Goal: Find contact information: Find contact information

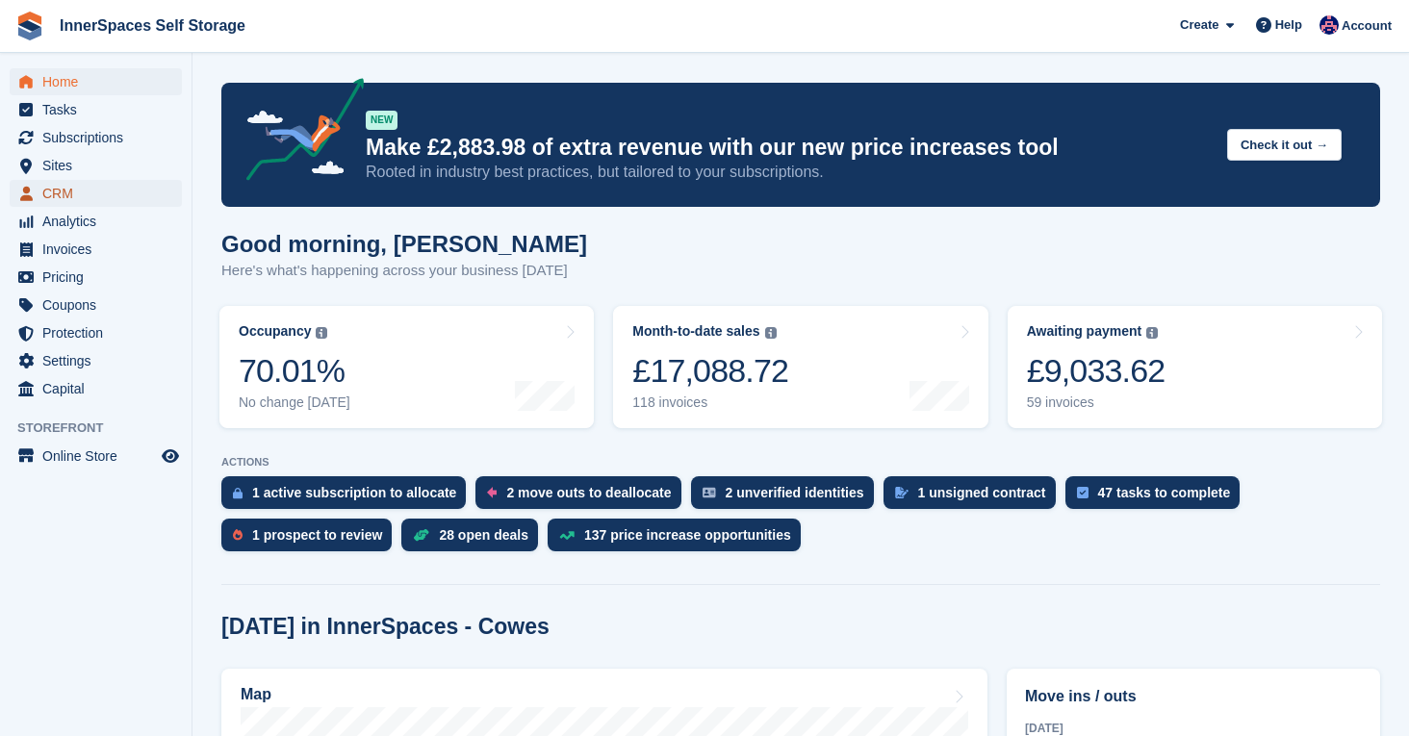
click at [62, 190] on span "CRM" at bounding box center [99, 193] width 115 height 27
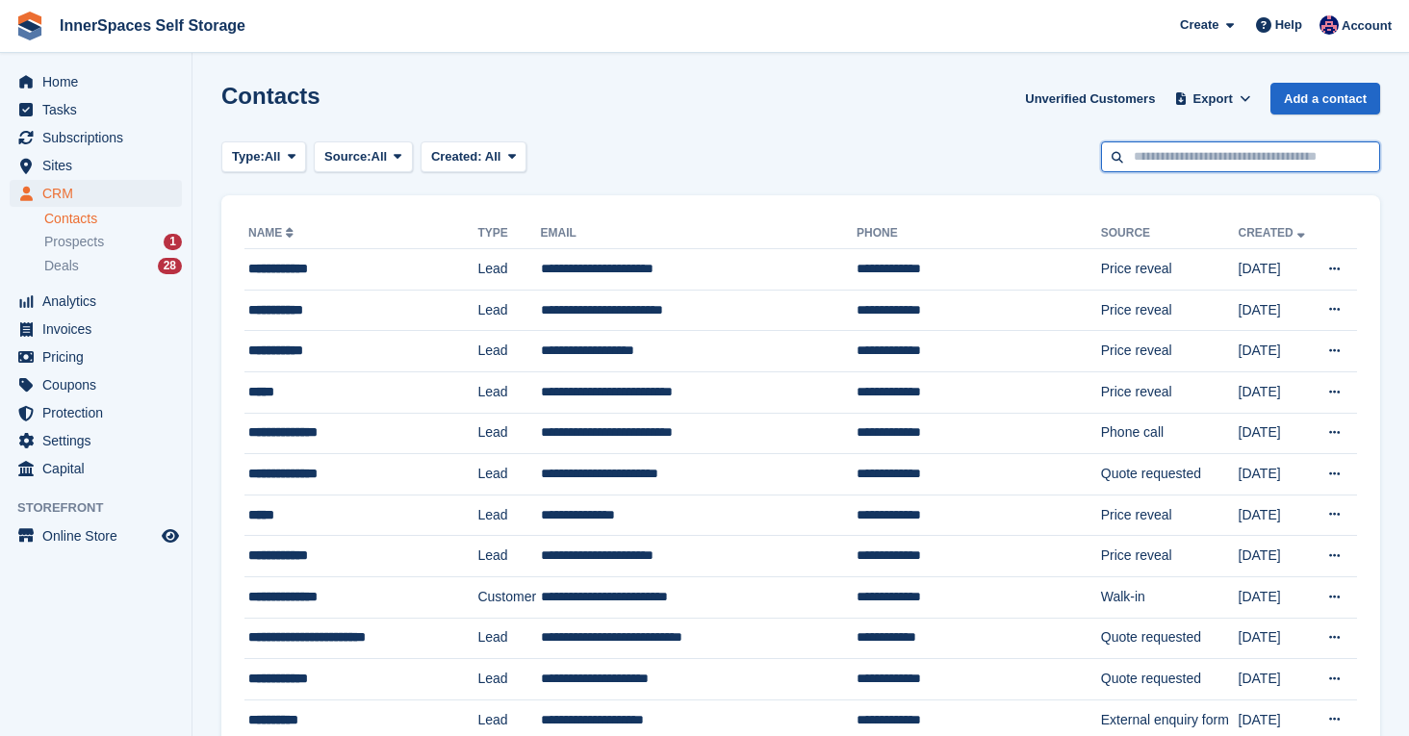
click at [1161, 158] on input "text" at bounding box center [1240, 157] width 279 height 32
type input "***"
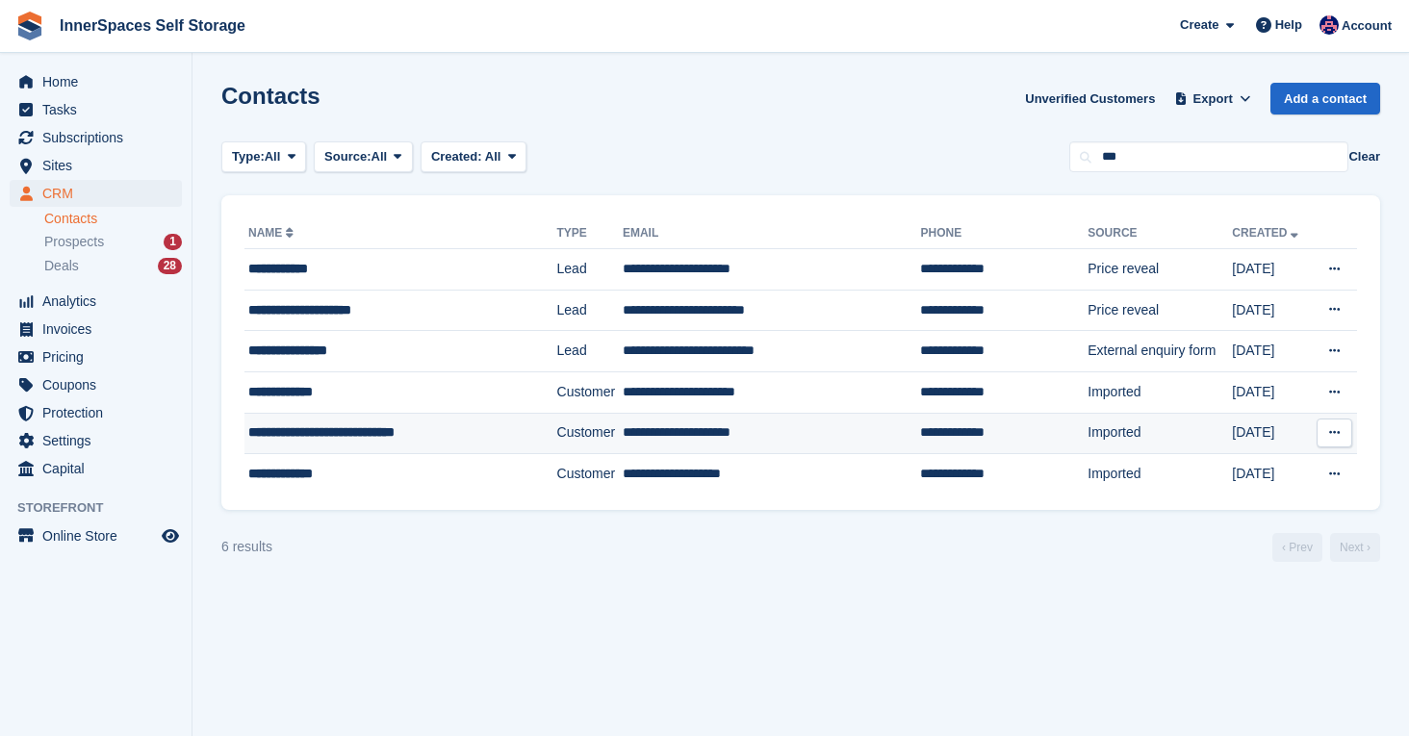
click at [483, 445] on td "**********" at bounding box center [400, 433] width 313 height 41
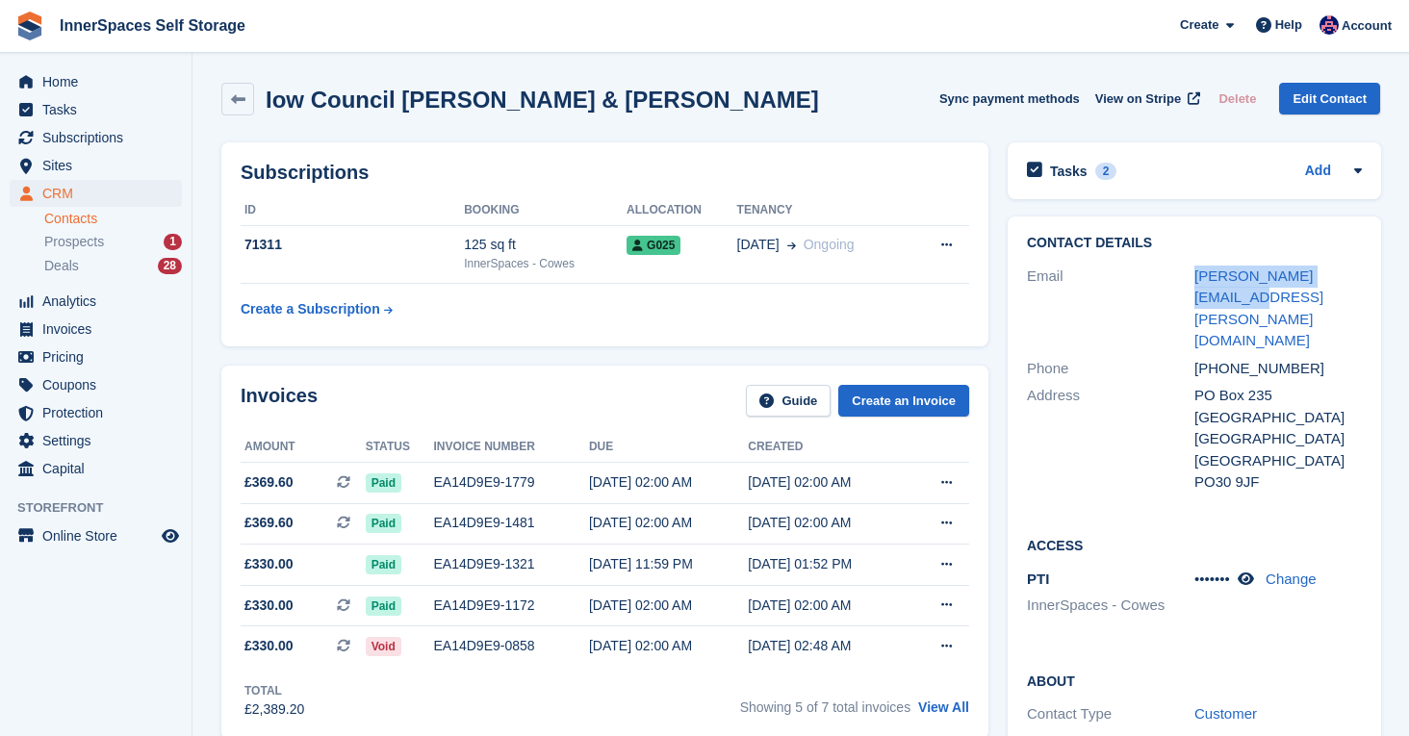
drag, startPoint x: 1360, startPoint y: 276, endPoint x: 1170, endPoint y: 277, distance: 189.6
click at [1170, 277] on div "Email emily.parry@iow.gov.uk" at bounding box center [1194, 309] width 335 height 92
copy div "emily.parry@iow.gov.uk"
click at [1272, 358] on div "[PHONE_NUMBER]" at bounding box center [1277, 369] width 167 height 22
click at [1272, 358] on div "+441983823040" at bounding box center [1277, 369] width 167 height 22
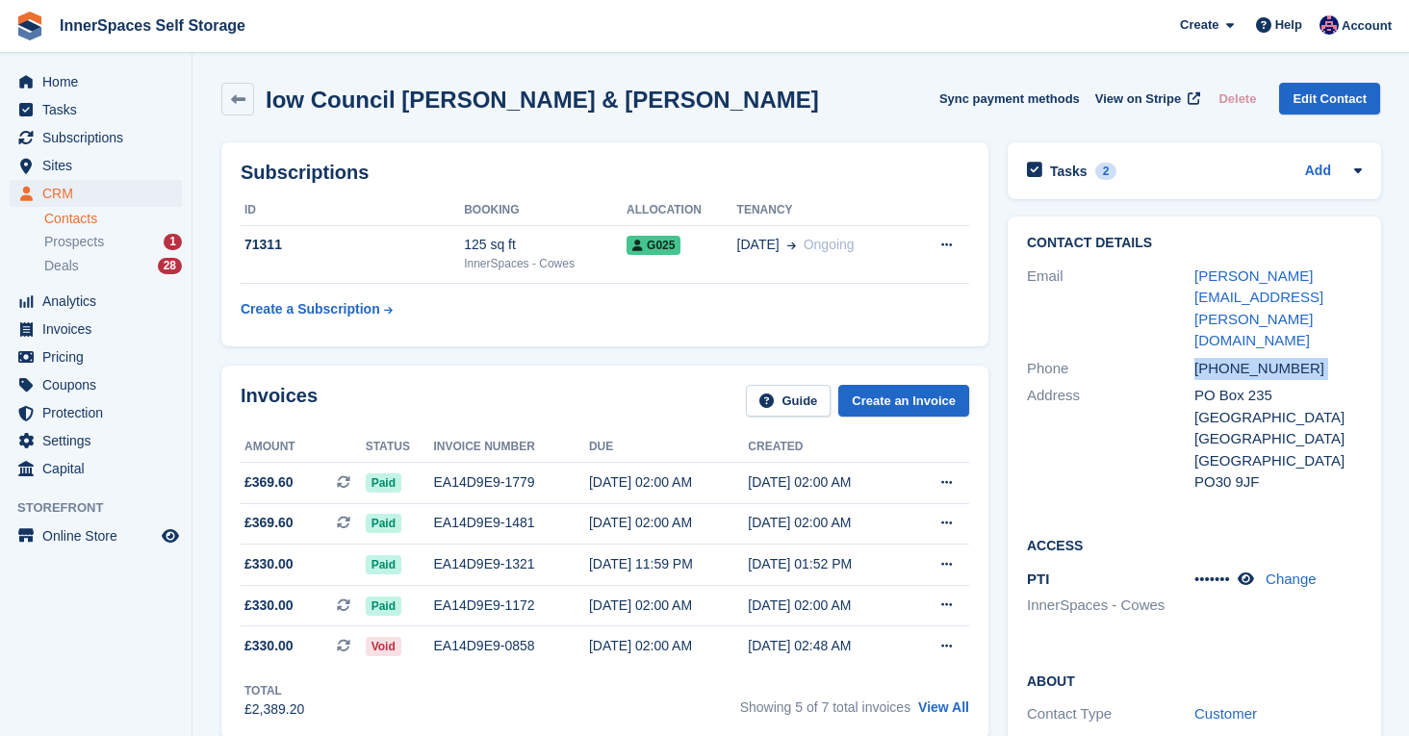
click at [1272, 358] on div "+441983823040" at bounding box center [1277, 369] width 167 height 22
copy div "+441983823040"
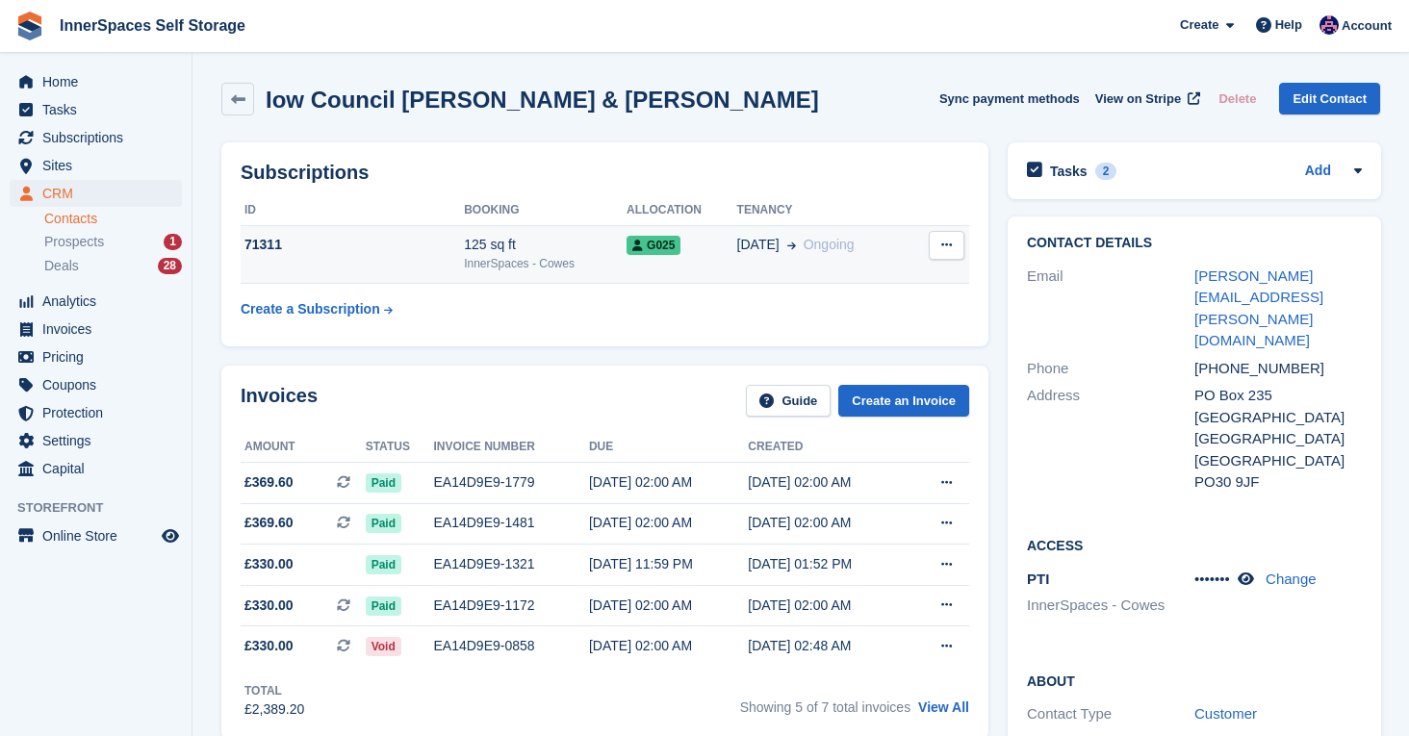
click at [570, 242] on div "125 sq ft" at bounding box center [545, 245] width 163 height 20
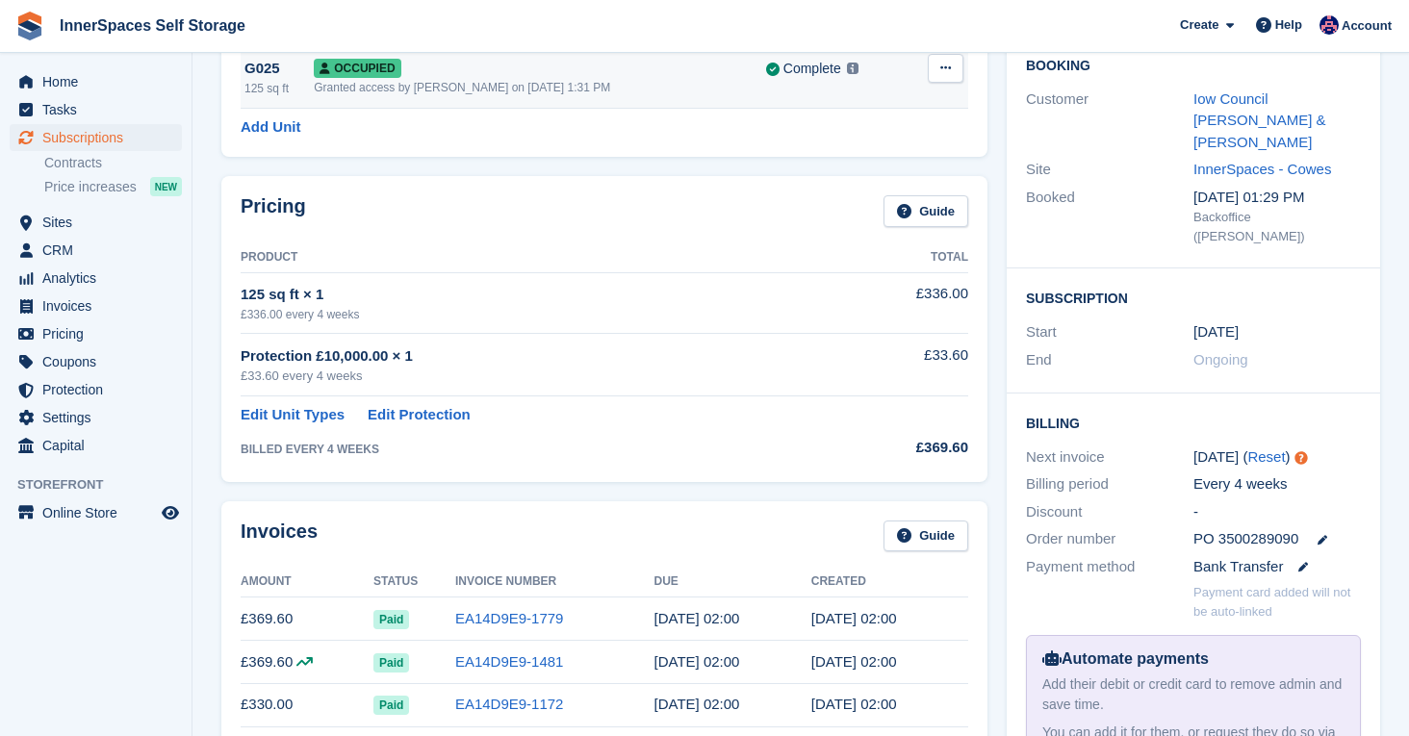
scroll to position [191, 0]
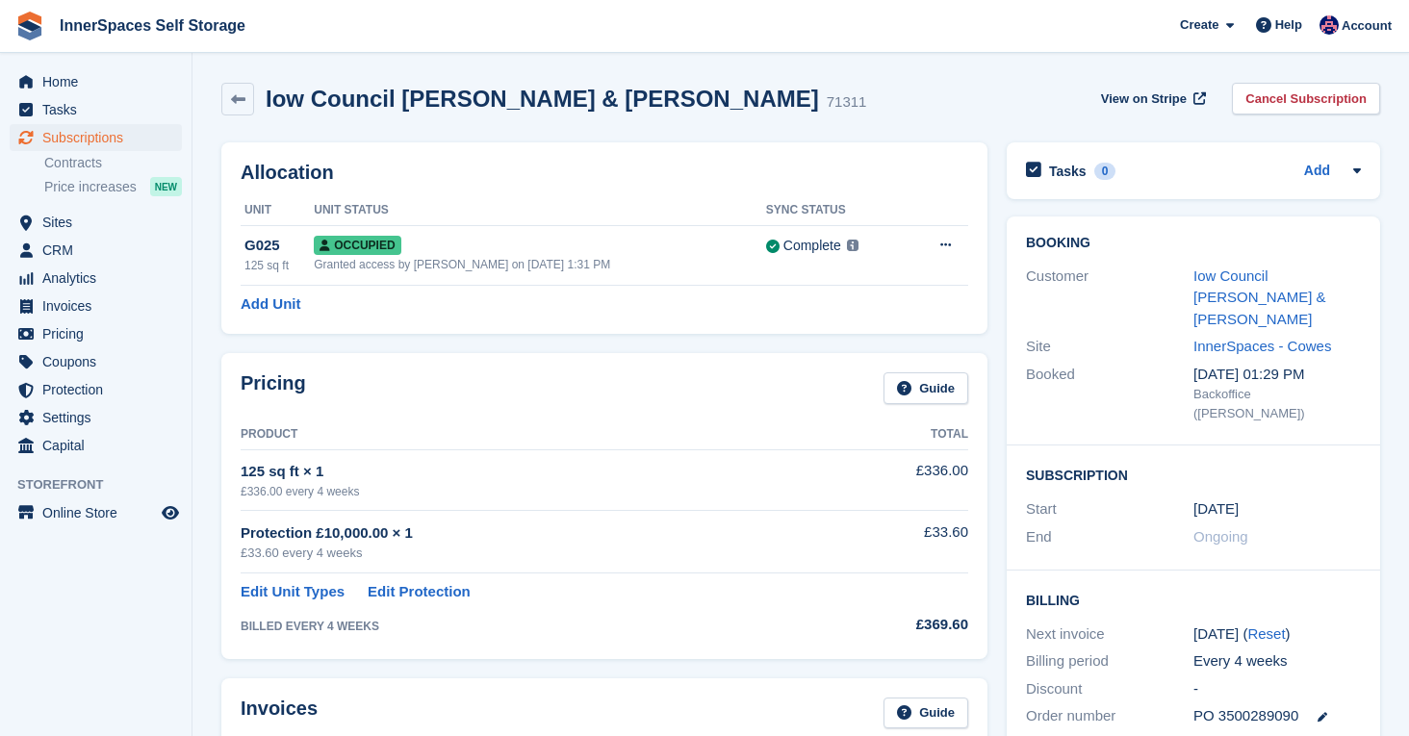
scroll to position [383, 0]
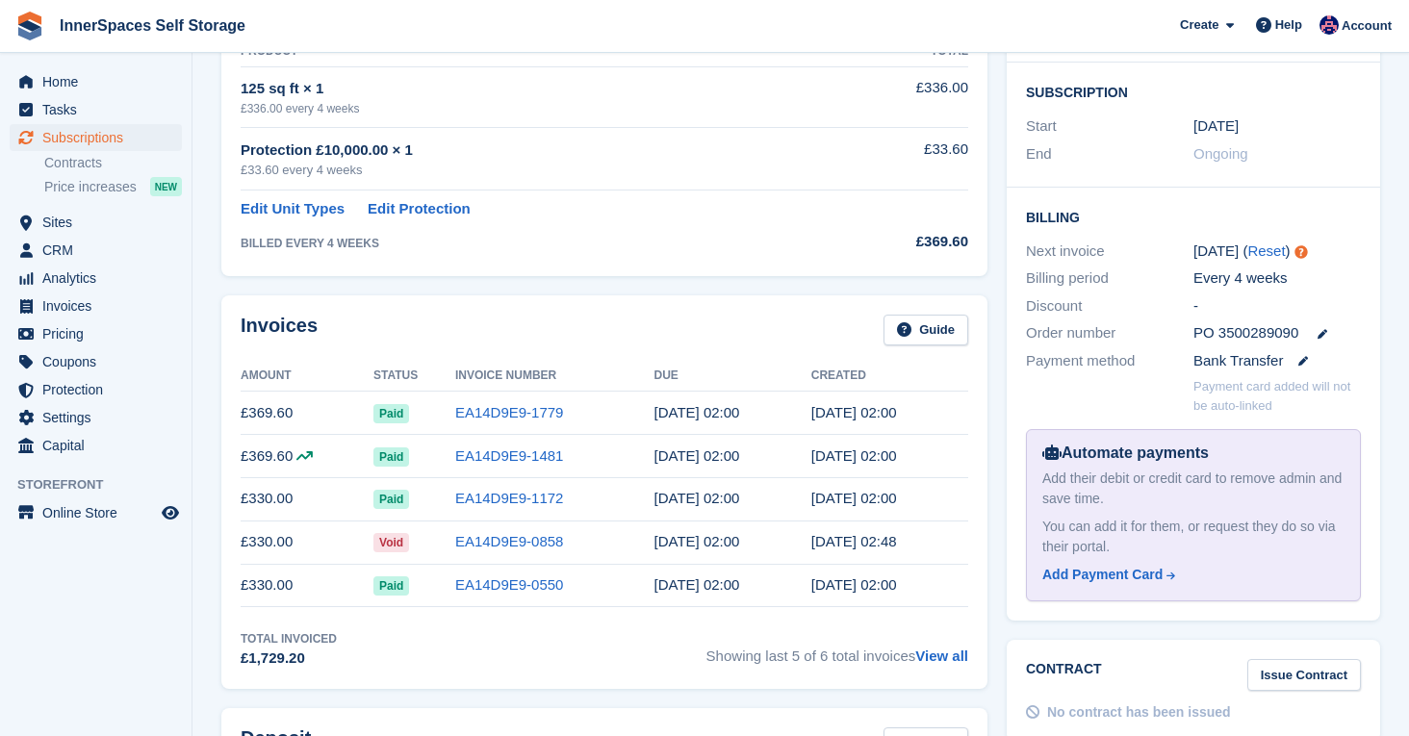
click at [1236, 322] on span "PO 3500289090" at bounding box center [1245, 333] width 105 height 22
copy div "PO 3500289090"
